Goal: Task Accomplishment & Management: Use online tool/utility

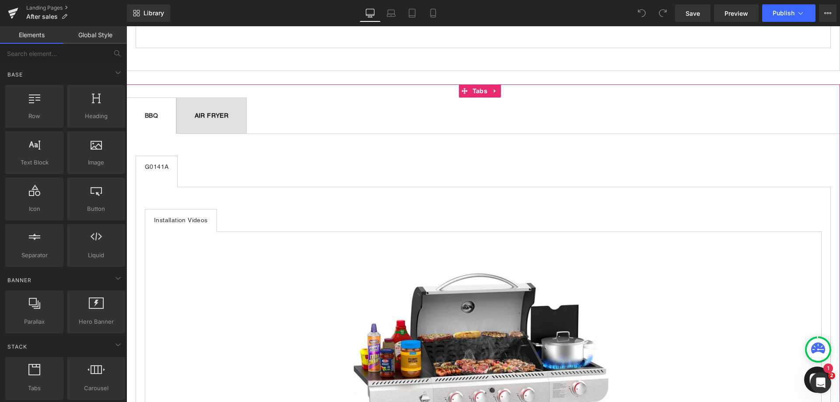
scroll to position [1007, 0]
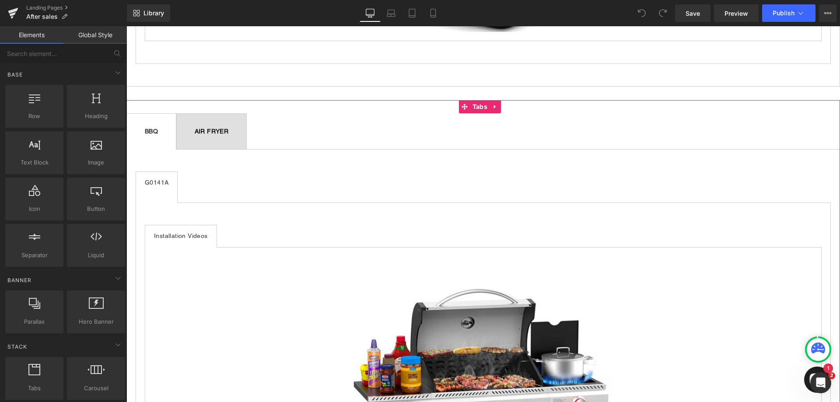
click at [229, 128] on b "AIR FRYER" at bounding box center [212, 131] width 34 height 7
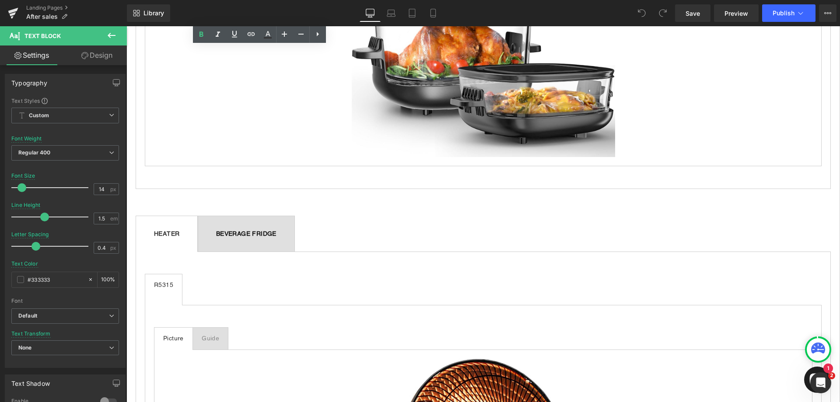
scroll to position [1269, 0]
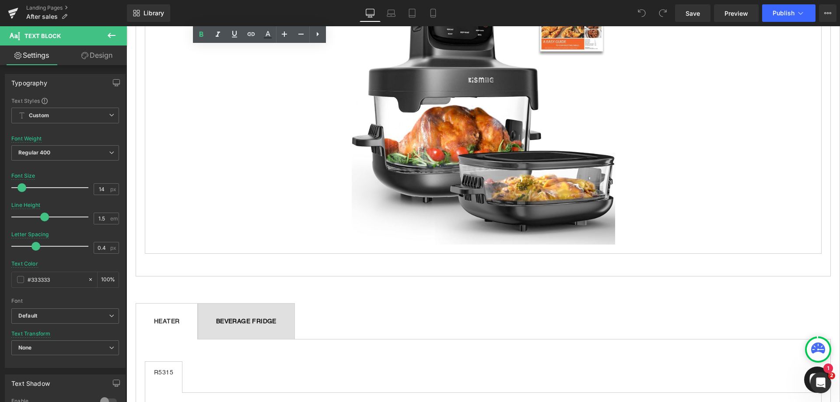
click at [339, 273] on div "K8126 Text Block Picture Text Block Guide Text Block Image Tabs Tabs" at bounding box center [483, 93] width 695 height 394
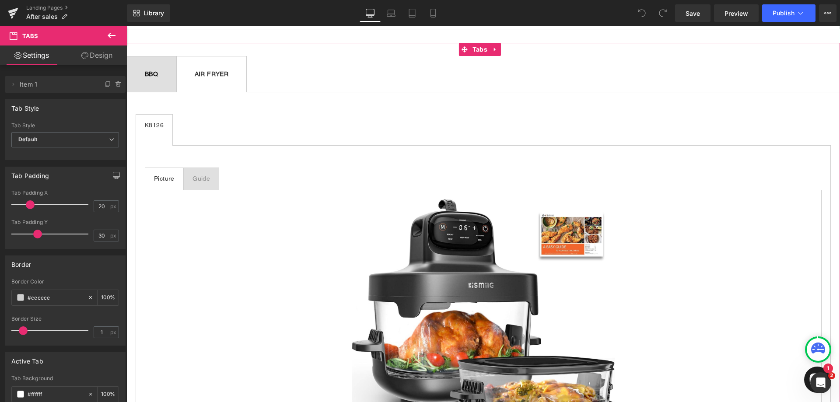
scroll to position [963, 0]
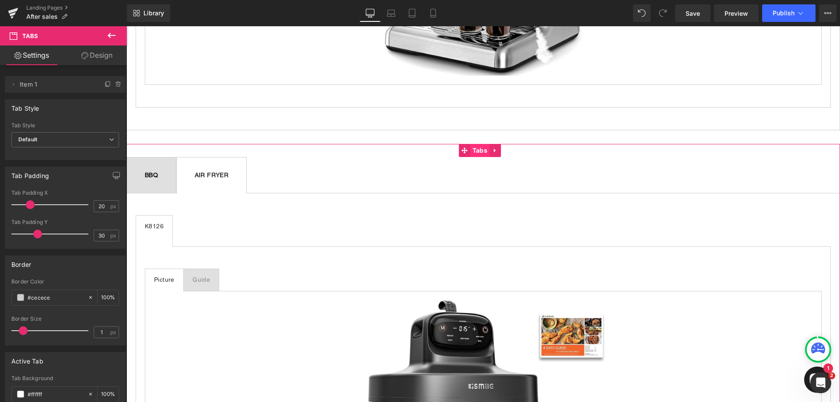
click at [471, 147] on span "Tabs" at bounding box center [479, 150] width 19 height 13
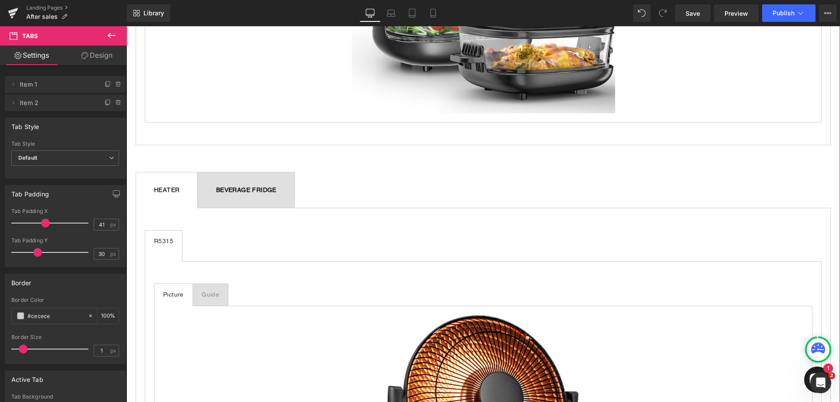
scroll to position [1313, 0]
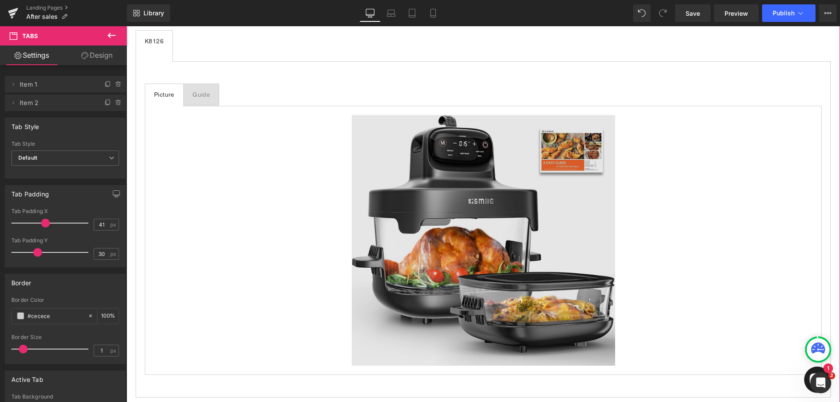
scroll to position [1094, 0]
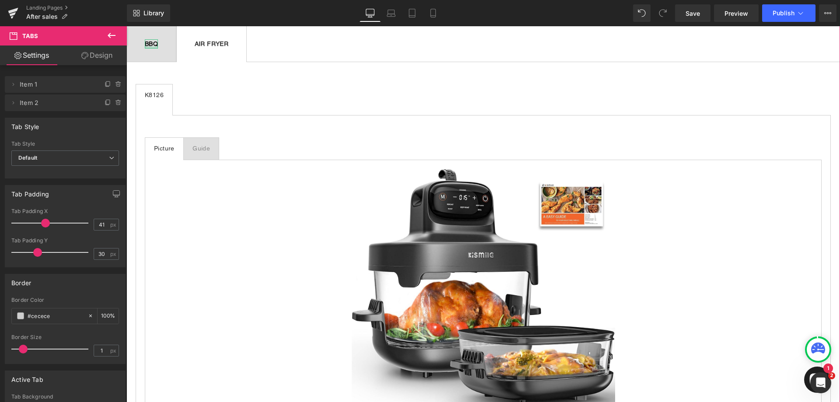
click at [158, 46] on div at bounding box center [151, 47] width 13 height 2
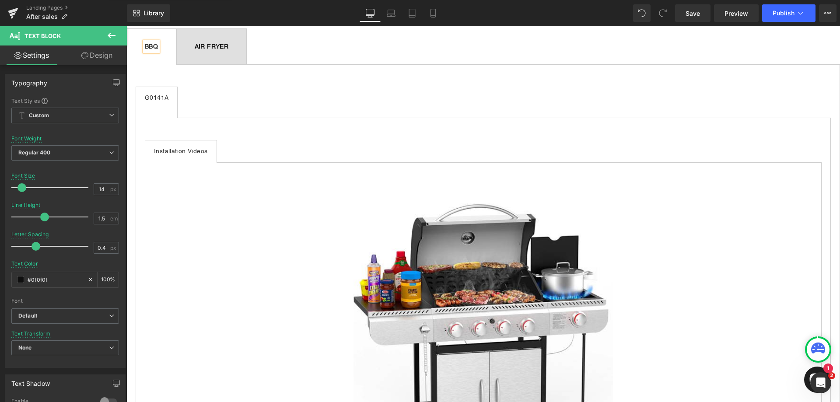
scroll to position [1050, 0]
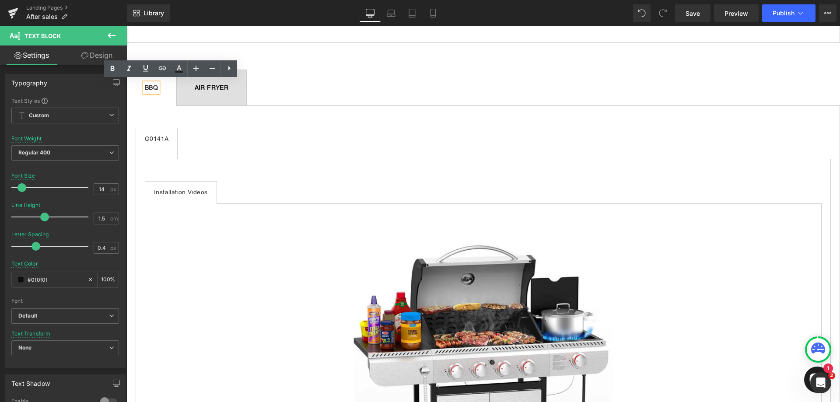
click at [126, 26] on div at bounding box center [126, 26] width 0 height 0
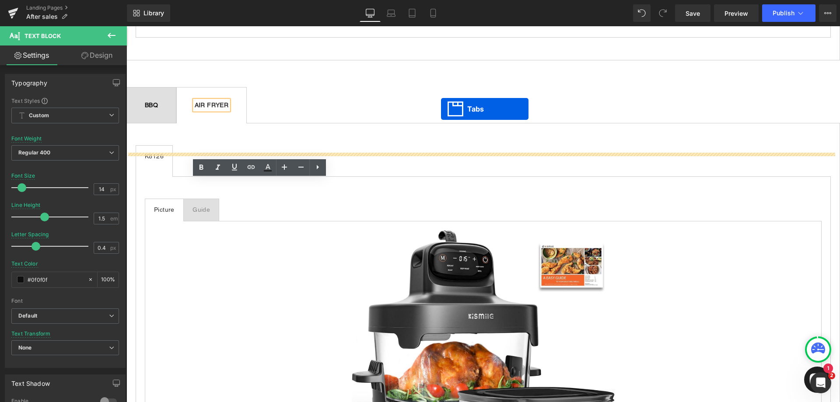
scroll to position [945, 0]
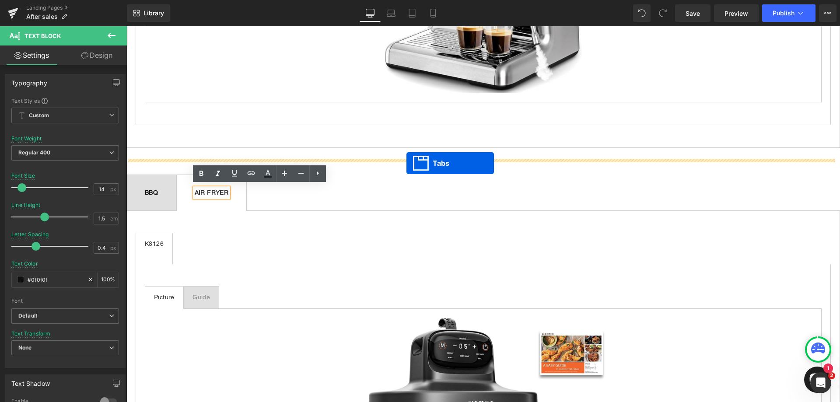
drag, startPoint x: 466, startPoint y: 205, endPoint x: 407, endPoint y: 163, distance: 72.2
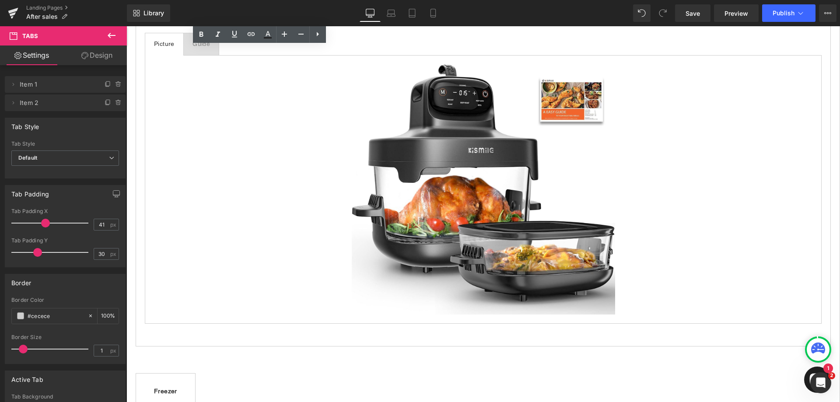
scroll to position [1514, 0]
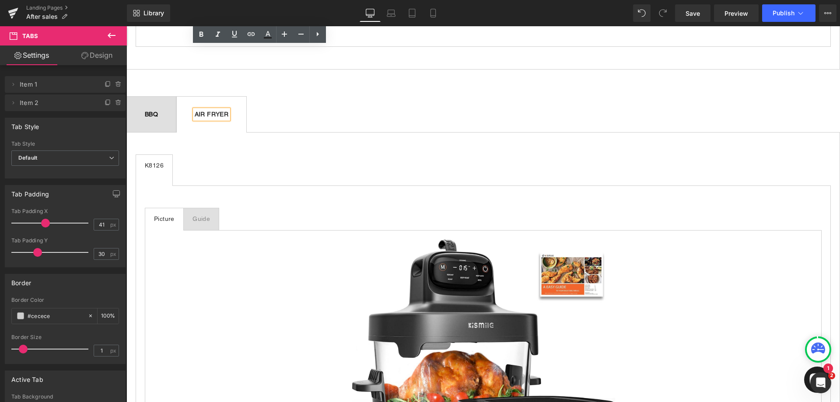
click at [158, 111] on b "BBQ" at bounding box center [151, 114] width 13 height 7
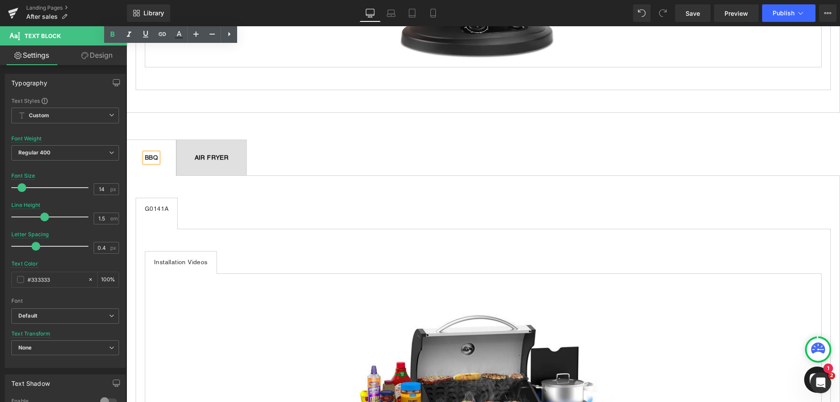
scroll to position [1470, 0]
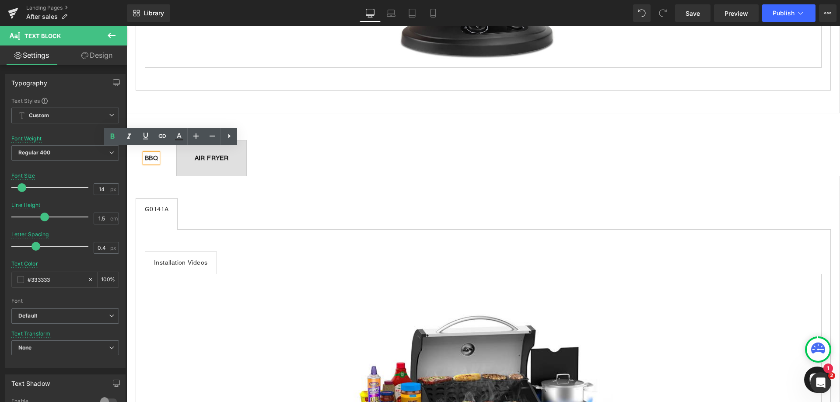
click at [247, 147] on span "AIR FRYER Text Block" at bounding box center [212, 157] width 70 height 35
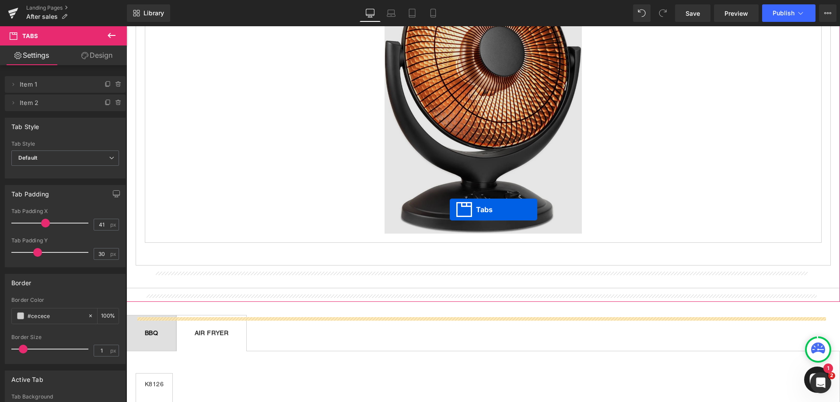
scroll to position [1252, 0]
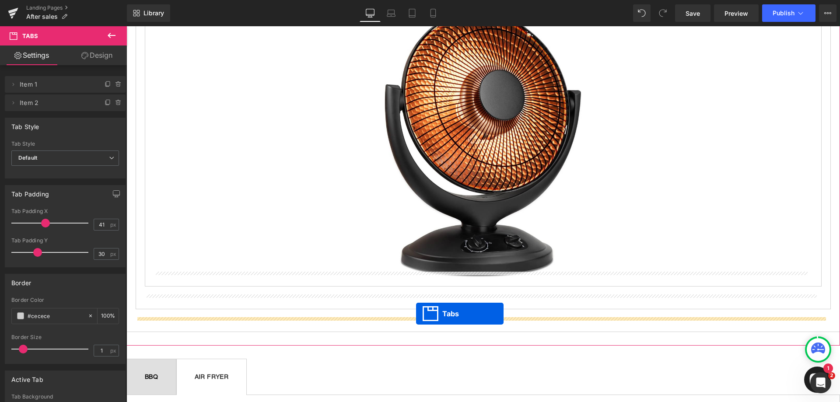
drag, startPoint x: 462, startPoint y: 141, endPoint x: 416, endPoint y: 314, distance: 178.4
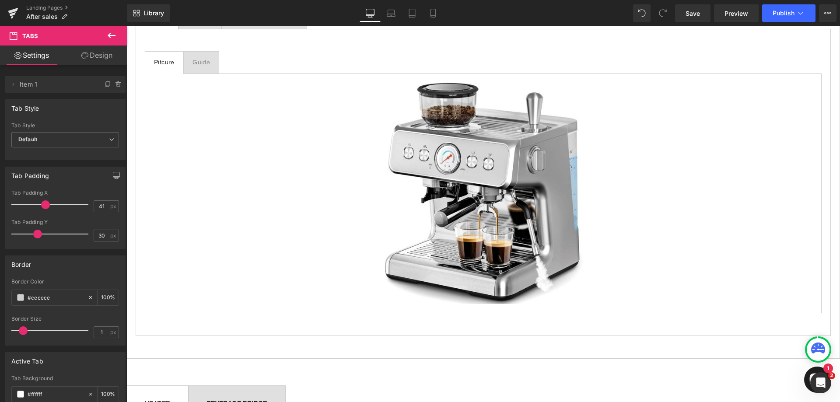
scroll to position [726, 0]
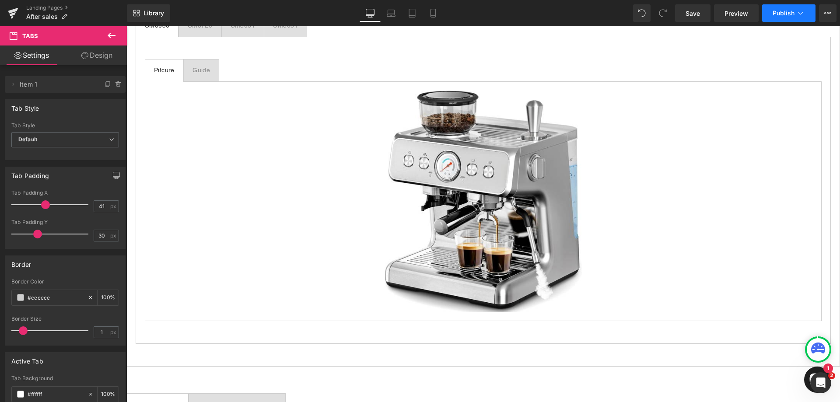
click at [786, 11] on span "Publish" at bounding box center [784, 13] width 22 height 7
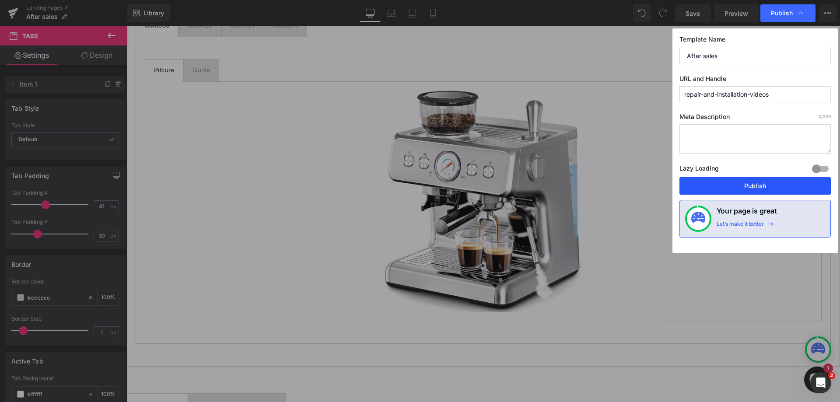
click at [752, 190] on button "Publish" at bounding box center [755, 186] width 151 height 18
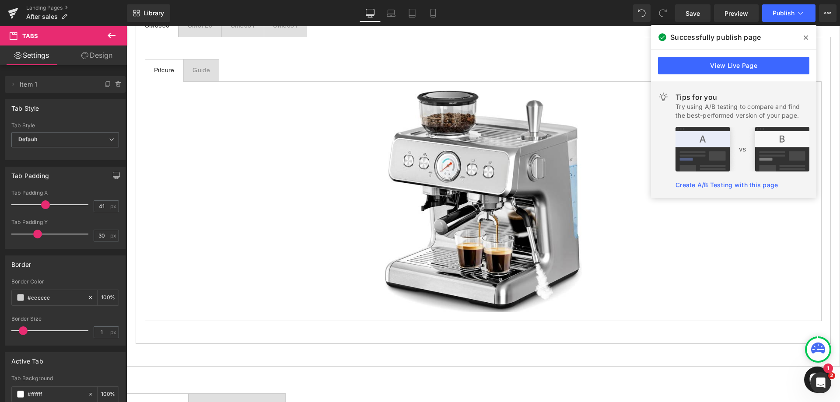
click at [809, 35] on span at bounding box center [806, 38] width 14 height 14
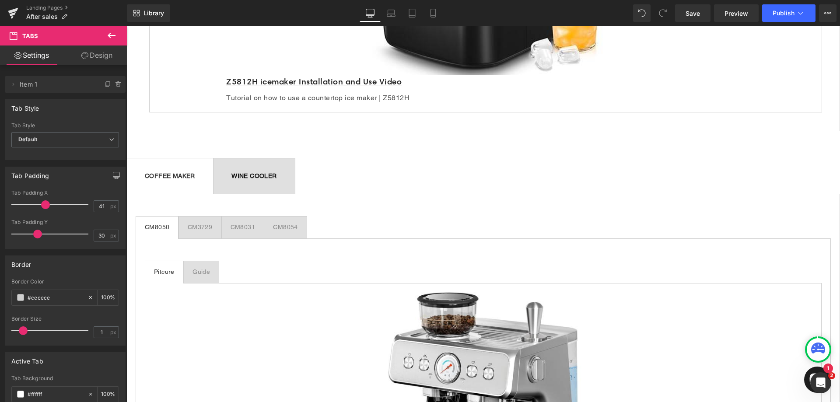
scroll to position [525, 0]
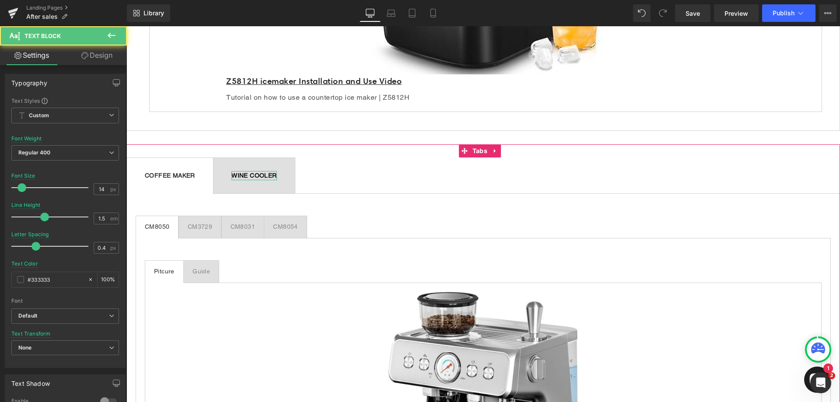
click at [270, 175] on b "WINE COOLER" at bounding box center [254, 175] width 45 height 7
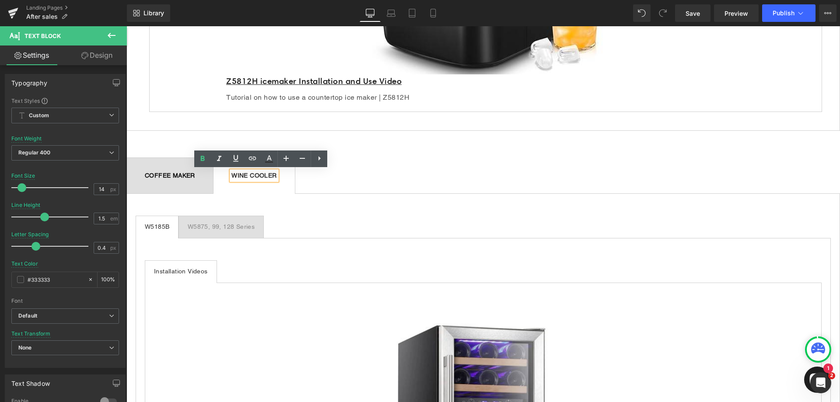
drag, startPoint x: 260, startPoint y: 177, endPoint x: 235, endPoint y: 177, distance: 25.8
click at [235, 177] on b "WINE COOLER" at bounding box center [254, 175] width 45 height 7
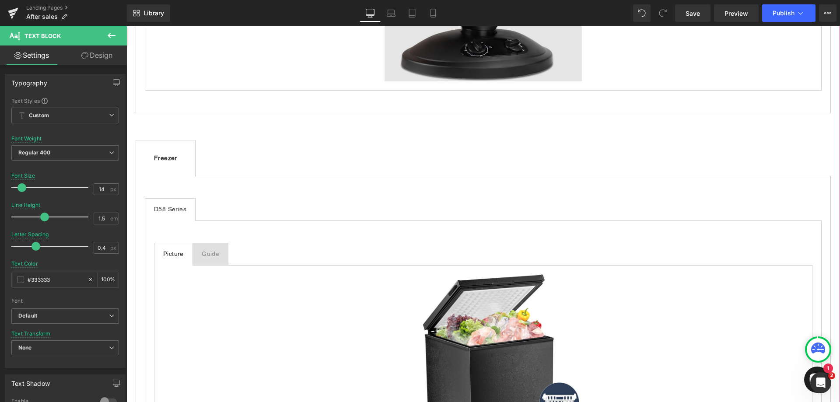
scroll to position [1532, 0]
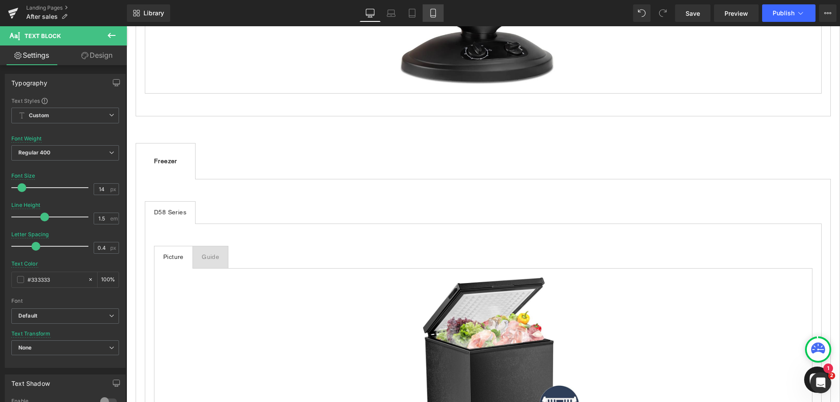
click at [437, 12] on icon at bounding box center [433, 13] width 9 height 9
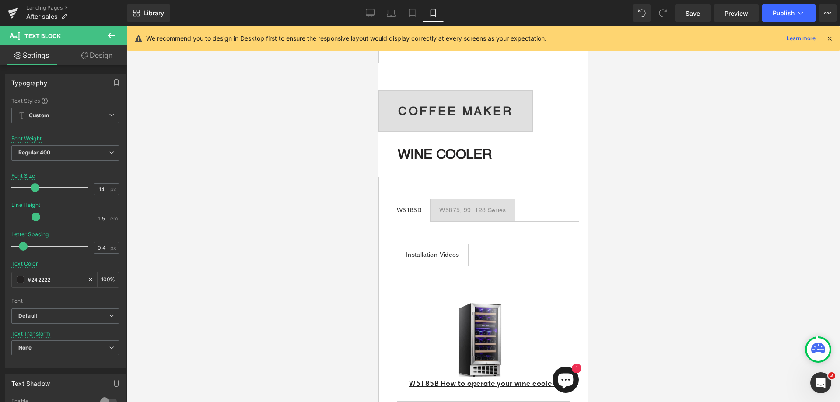
scroll to position [472, 0]
click at [483, 161] on b "WINE COOLER" at bounding box center [444, 155] width 94 height 16
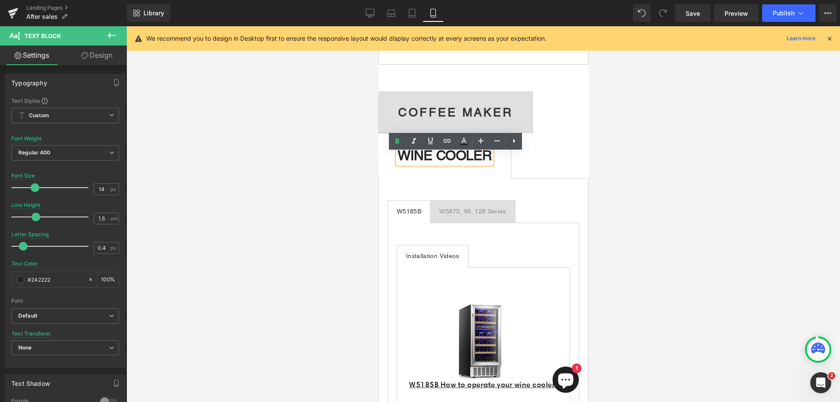
drag, startPoint x: 501, startPoint y: 162, endPoint x: 406, endPoint y: 162, distance: 95.4
click at [406, 162] on b "WINE COOLER" at bounding box center [444, 155] width 94 height 16
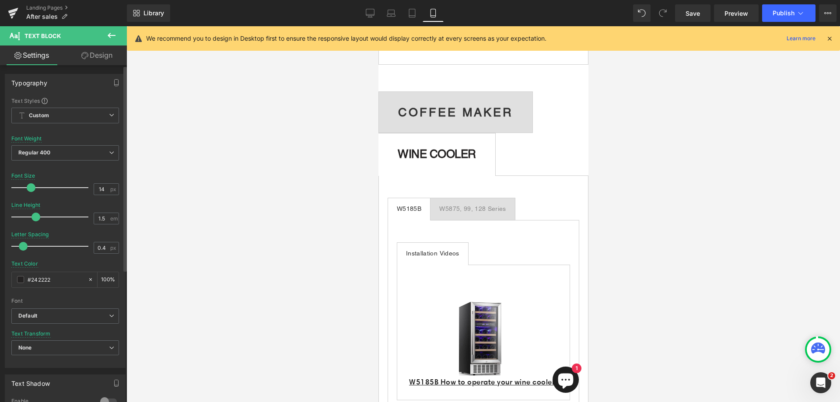
click at [32, 188] on span at bounding box center [31, 187] width 9 height 9
drag, startPoint x: 22, startPoint y: 245, endPoint x: 57, endPoint y: 249, distance: 35.8
click at [57, 249] on span at bounding box center [60, 246] width 9 height 9
click at [30, 187] on span at bounding box center [30, 187] width 9 height 9
click at [31, 189] on span at bounding box center [31, 187] width 9 height 9
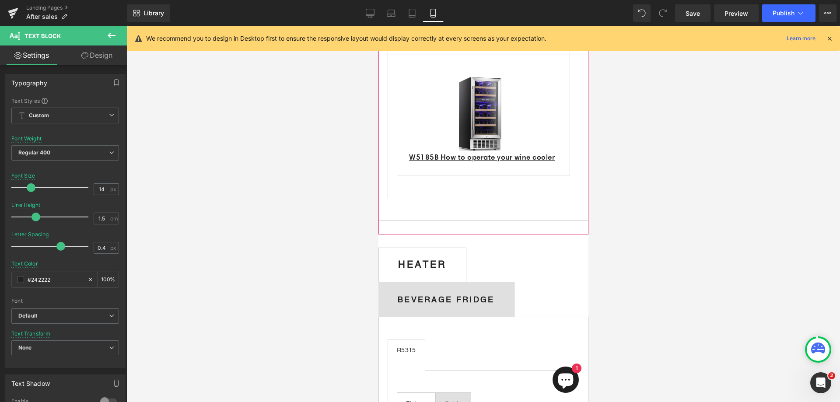
scroll to position [778, 0]
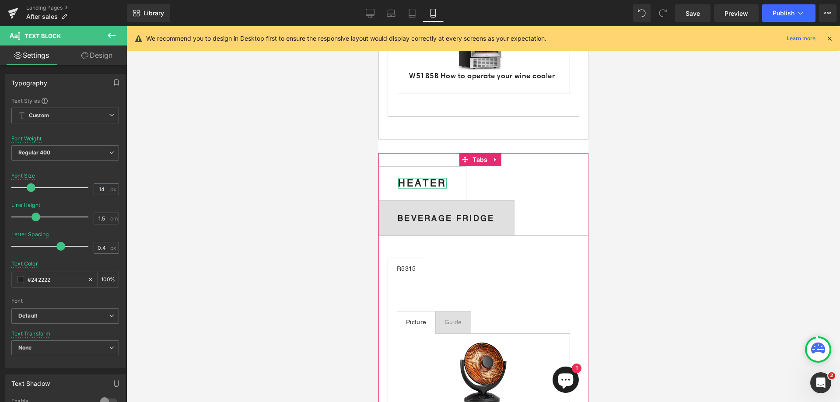
click at [446, 189] on b "HEATER" at bounding box center [422, 183] width 49 height 11
click at [24, 189] on span at bounding box center [27, 187] width 9 height 9
click at [27, 189] on span at bounding box center [27, 187] width 9 height 9
click at [87, 247] on span at bounding box center [87, 246] width 9 height 9
click at [445, 189] on b "HEATER" at bounding box center [422, 183] width 48 height 11
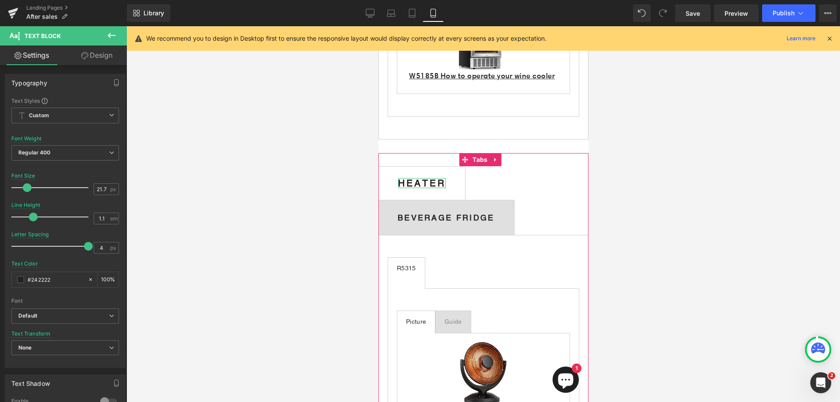
click at [445, 189] on b "HEATER" at bounding box center [422, 183] width 48 height 11
click at [83, 248] on span at bounding box center [85, 246] width 9 height 9
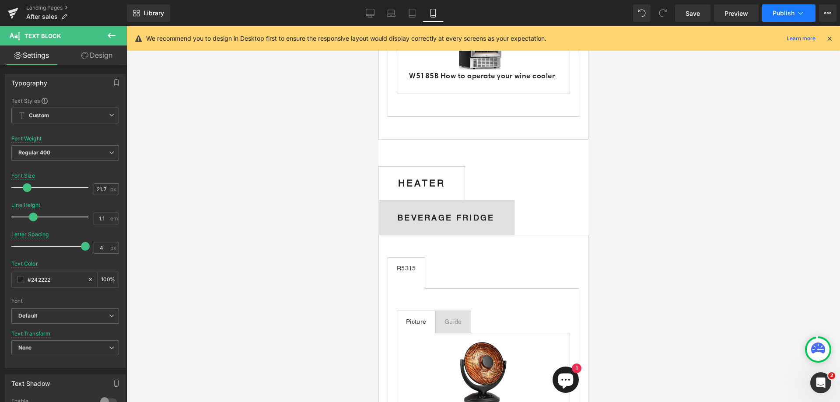
click at [778, 14] on span "Publish" at bounding box center [784, 13] width 22 height 7
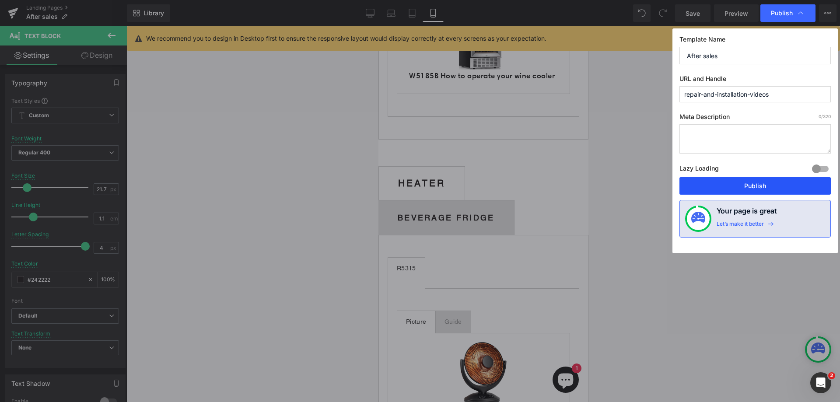
click at [754, 187] on button "Publish" at bounding box center [755, 186] width 151 height 18
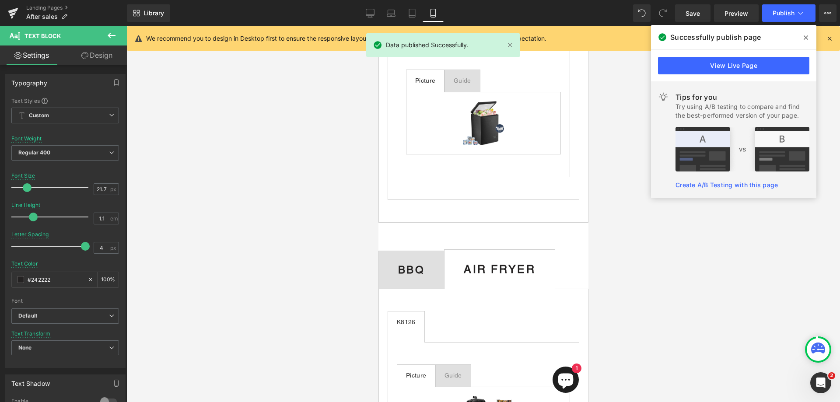
scroll to position [1269, 0]
click at [424, 277] on b "BBQ" at bounding box center [411, 272] width 27 height 12
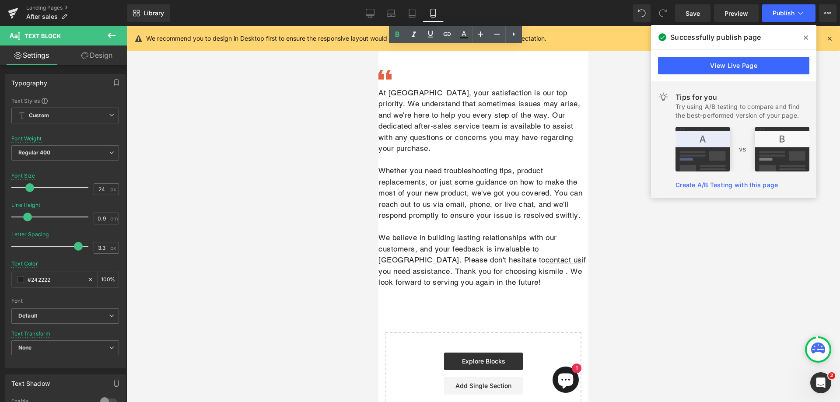
scroll to position [1750, 0]
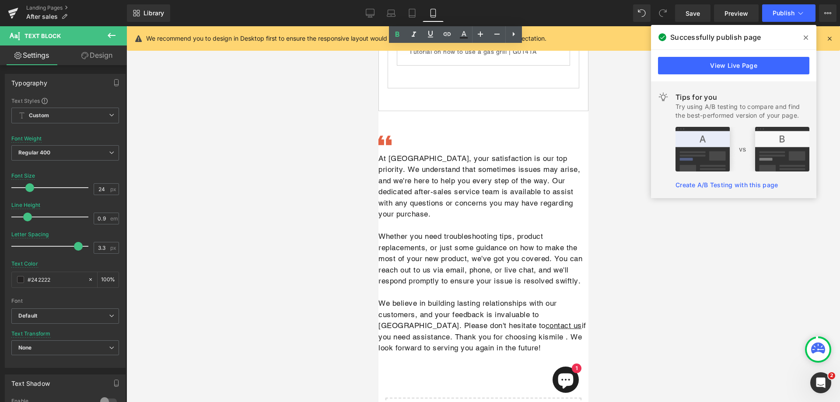
click at [804, 38] on icon at bounding box center [806, 37] width 4 height 7
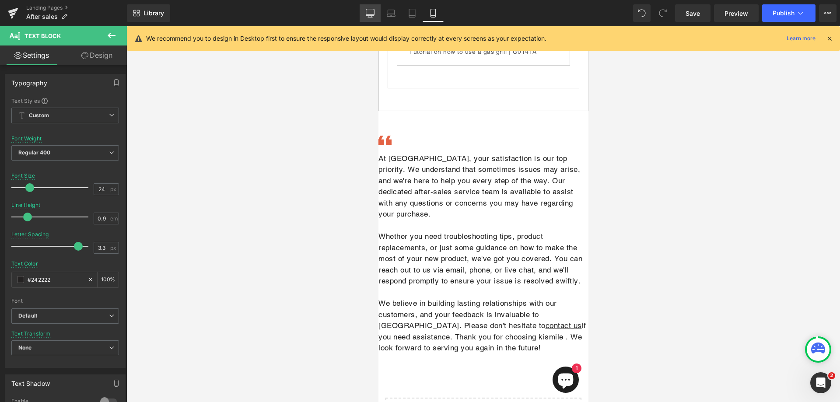
click at [373, 18] on link "Desktop" at bounding box center [370, 13] width 21 height 18
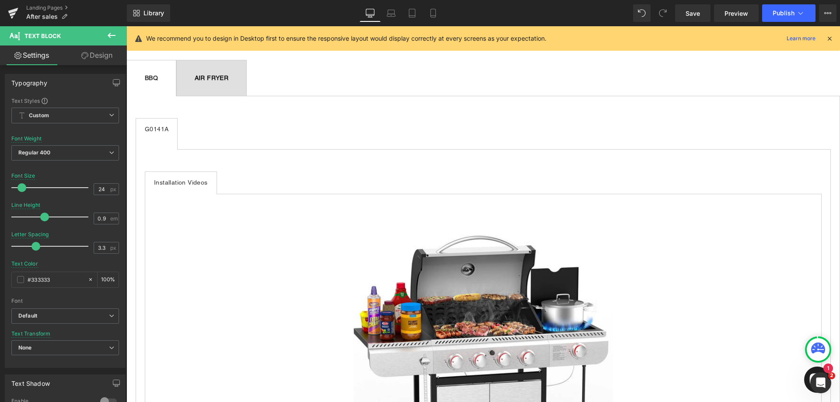
scroll to position [2019, 0]
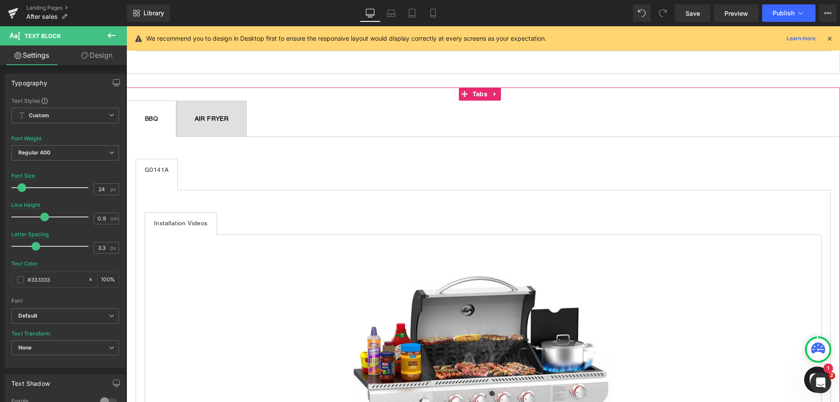
click at [247, 119] on span "AIR FRYER Text Block" at bounding box center [212, 118] width 70 height 35
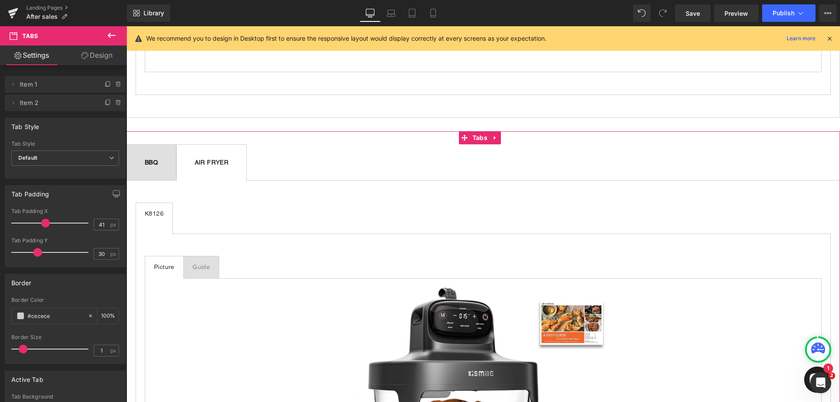
click at [176, 145] on span "BBQ Text Block" at bounding box center [151, 162] width 49 height 35
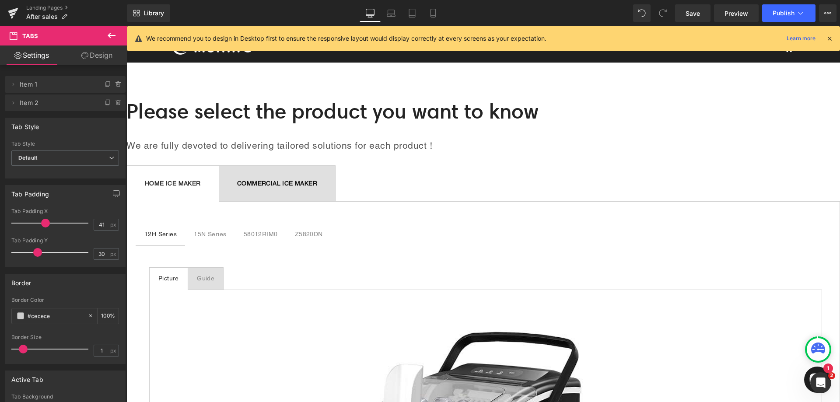
scroll to position [0, 0]
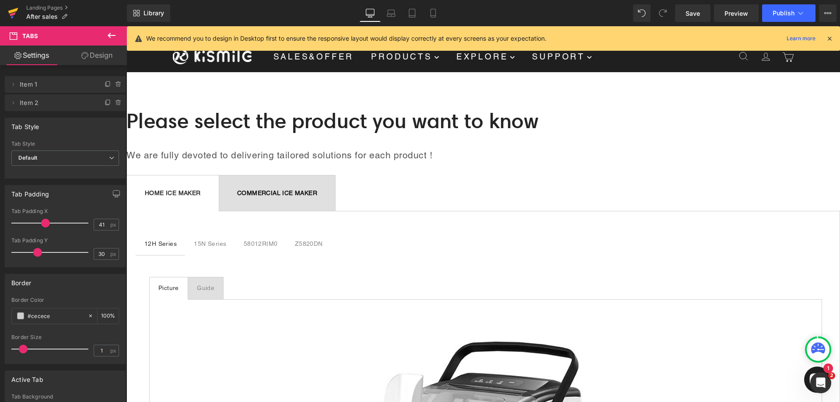
click at [14, 11] on icon at bounding box center [13, 11] width 10 height 6
